Goal: Information Seeking & Learning: Find specific fact

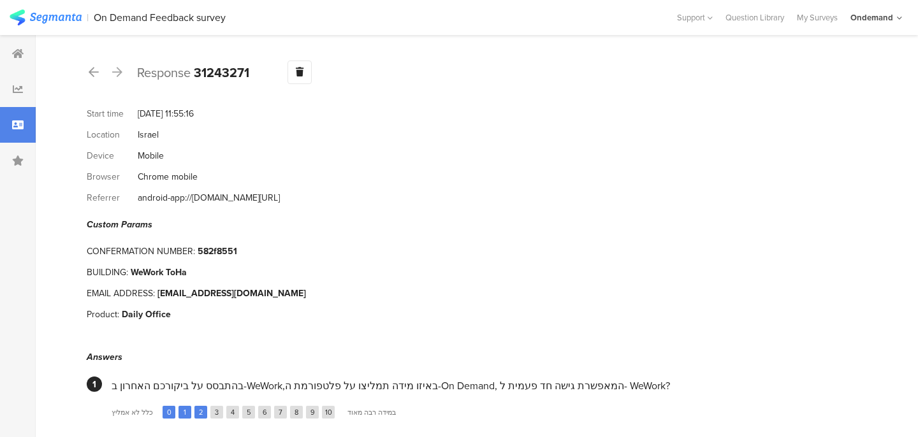
click at [306, 250] on div "CONFERMATION NUMBER: 582f8551" at bounding box center [472, 251] width 771 height 21
drag, startPoint x: 247, startPoint y: 284, endPoint x: 158, endPoint y: 285, distance: 88.6
click at [159, 286] on div "EMAIL ADDRESS: [EMAIL_ADDRESS][DOMAIN_NAME]" at bounding box center [472, 293] width 771 height 21
click at [183, 287] on div "[EMAIL_ADDRESS][DOMAIN_NAME]" at bounding box center [231, 293] width 149 height 13
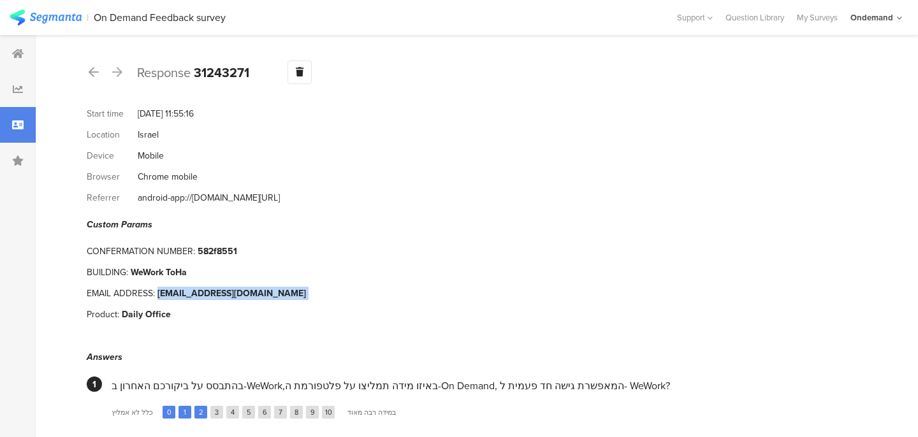
click at [183, 287] on div "[EMAIL_ADDRESS][DOMAIN_NAME]" at bounding box center [231, 293] width 149 height 13
click at [224, 287] on div "[EMAIL_ADDRESS][DOMAIN_NAME]" at bounding box center [231, 293] width 149 height 13
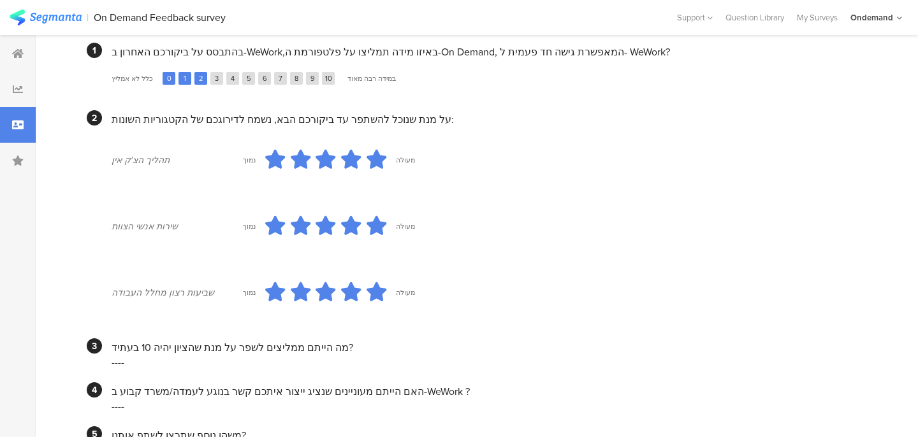
scroll to position [425, 0]
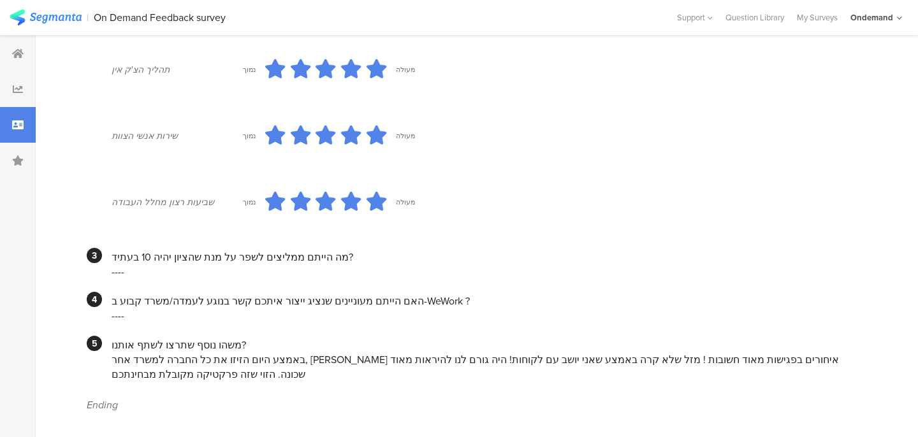
click at [555, 353] on div "באמצע היום הזיזו את כל החברה למשרד אחר, [PERSON_NAME] איחורים בפגישות מאוד חשוב…" at bounding box center [485, 367] width 746 height 29
click at [304, 353] on div "באמצע היום הזיזו את כל החברה למשרד אחר, [PERSON_NAME] איחורים בפגישות מאוד חשוב…" at bounding box center [485, 367] width 746 height 29
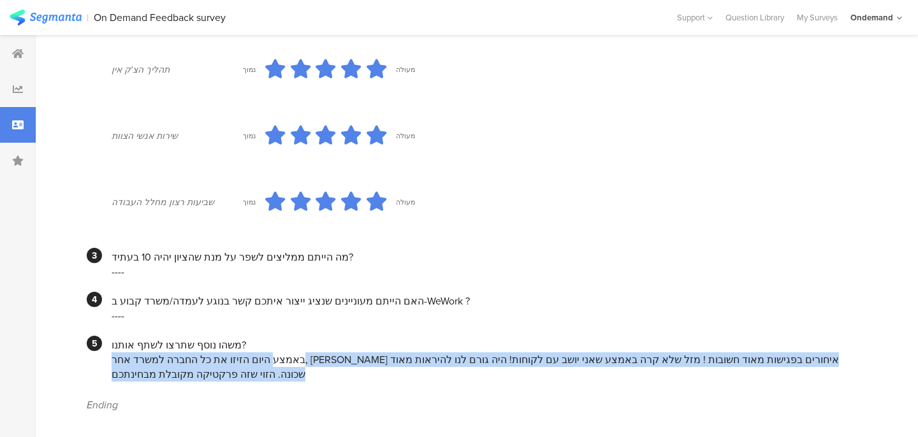
click at [304, 353] on div "באמצע היום הזיזו את כל החברה למשרד אחר, [PERSON_NAME] איחורים בפגישות מאוד חשוב…" at bounding box center [485, 367] width 746 height 29
copy section "באמצע היום הזיזו את כל החברה למשרד אחר, [PERSON_NAME] איחורים בפגישות מאוד חשוב…"
